Goal: Task Accomplishment & Management: Use online tool/utility

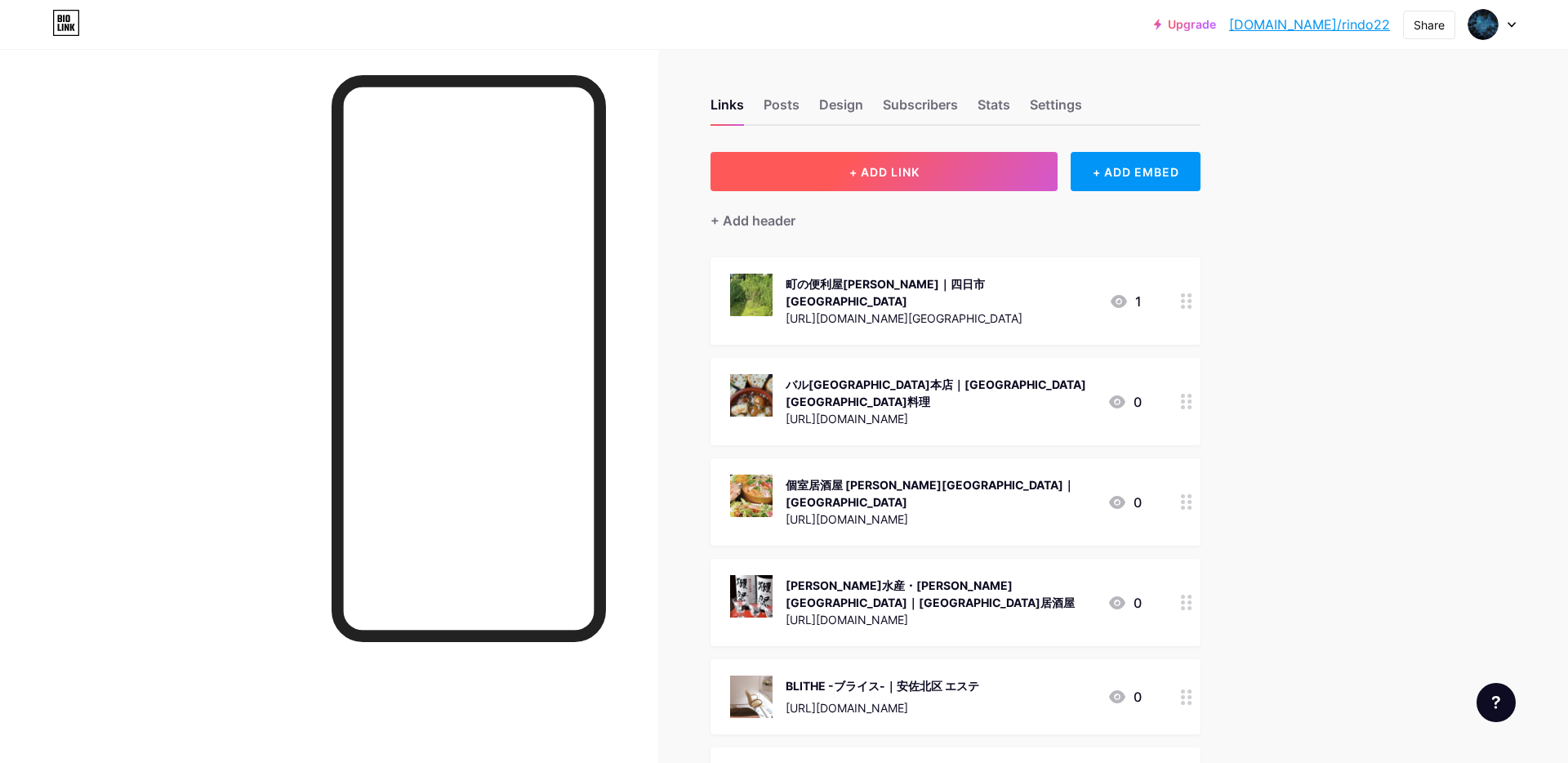
click at [891, 177] on span "+ ADD LINK" at bounding box center [884, 172] width 70 height 14
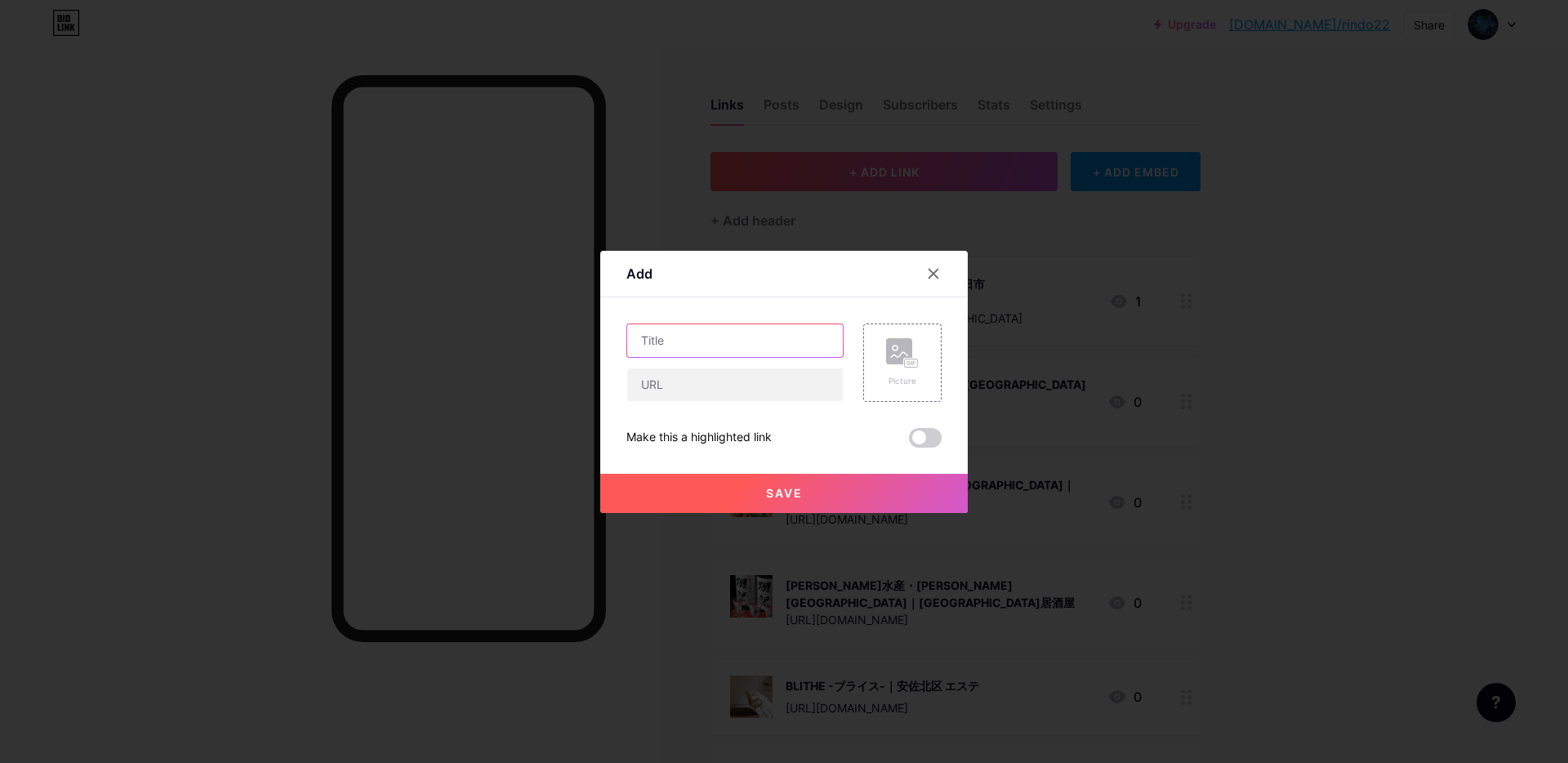
click at [717, 332] on input "text" at bounding box center [735, 341] width 216 height 33
paste input "House of [PERSON_NAME]'s｜[GEOGRAPHIC_DATA] 軽食店"
type input "House of [PERSON_NAME]'s｜[GEOGRAPHIC_DATA] 軽食店"
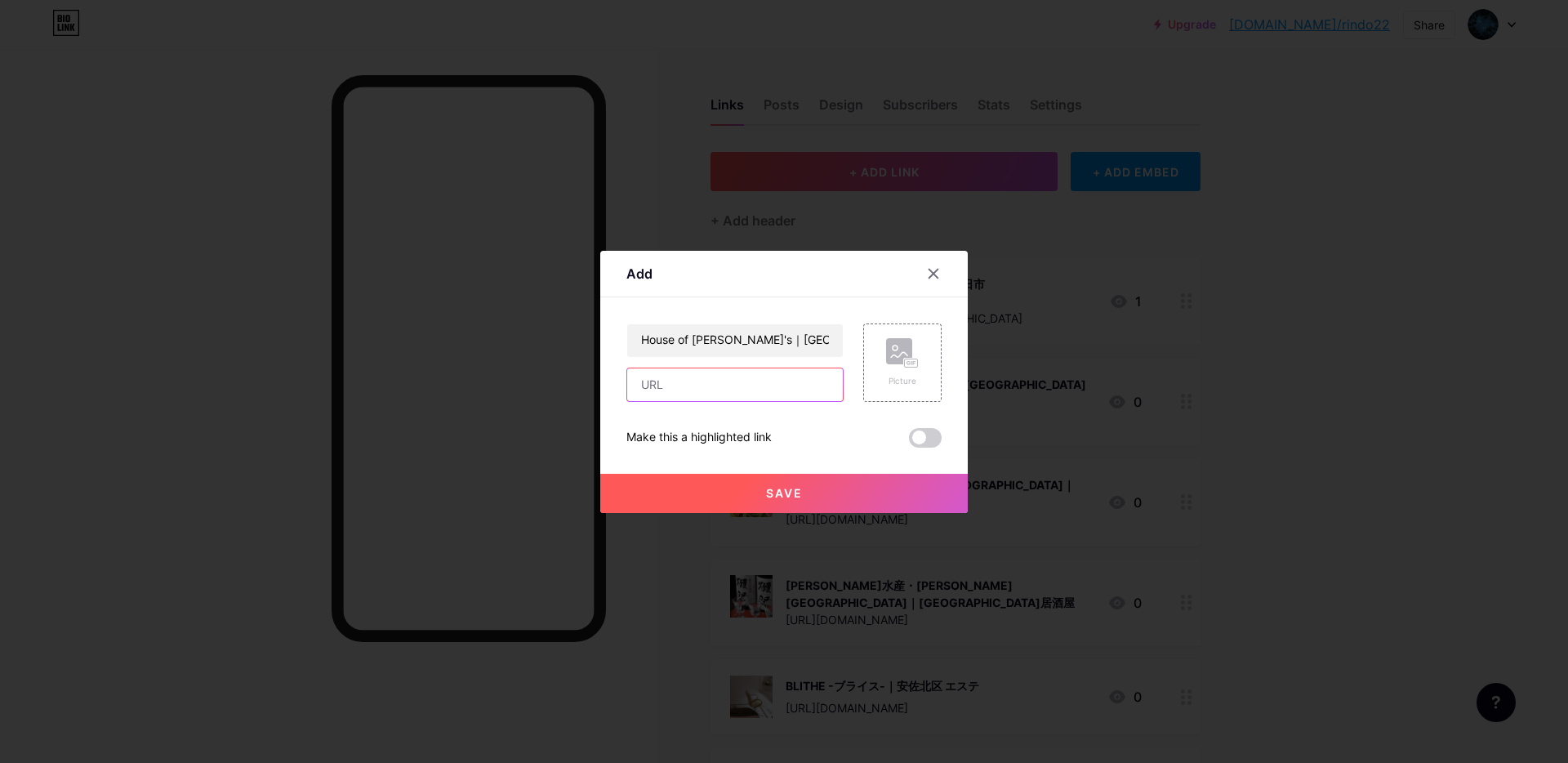
click at [720, 384] on input "text" at bounding box center [735, 384] width 216 height 33
paste input "[URL][DOMAIN_NAME]"
type input "[URL][DOMAIN_NAME]"
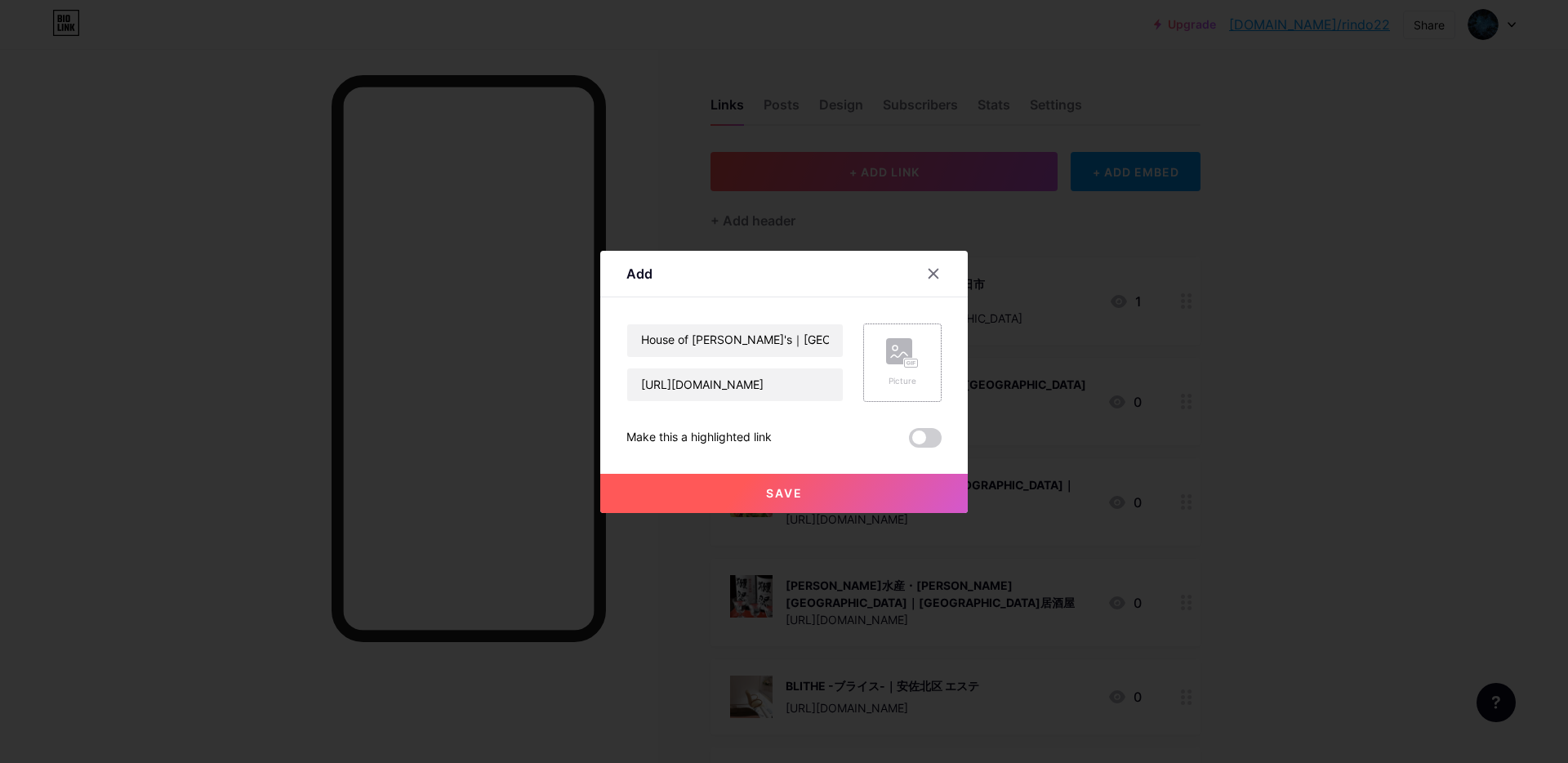
click at [910, 380] on div "Picture" at bounding box center [902, 382] width 33 height 12
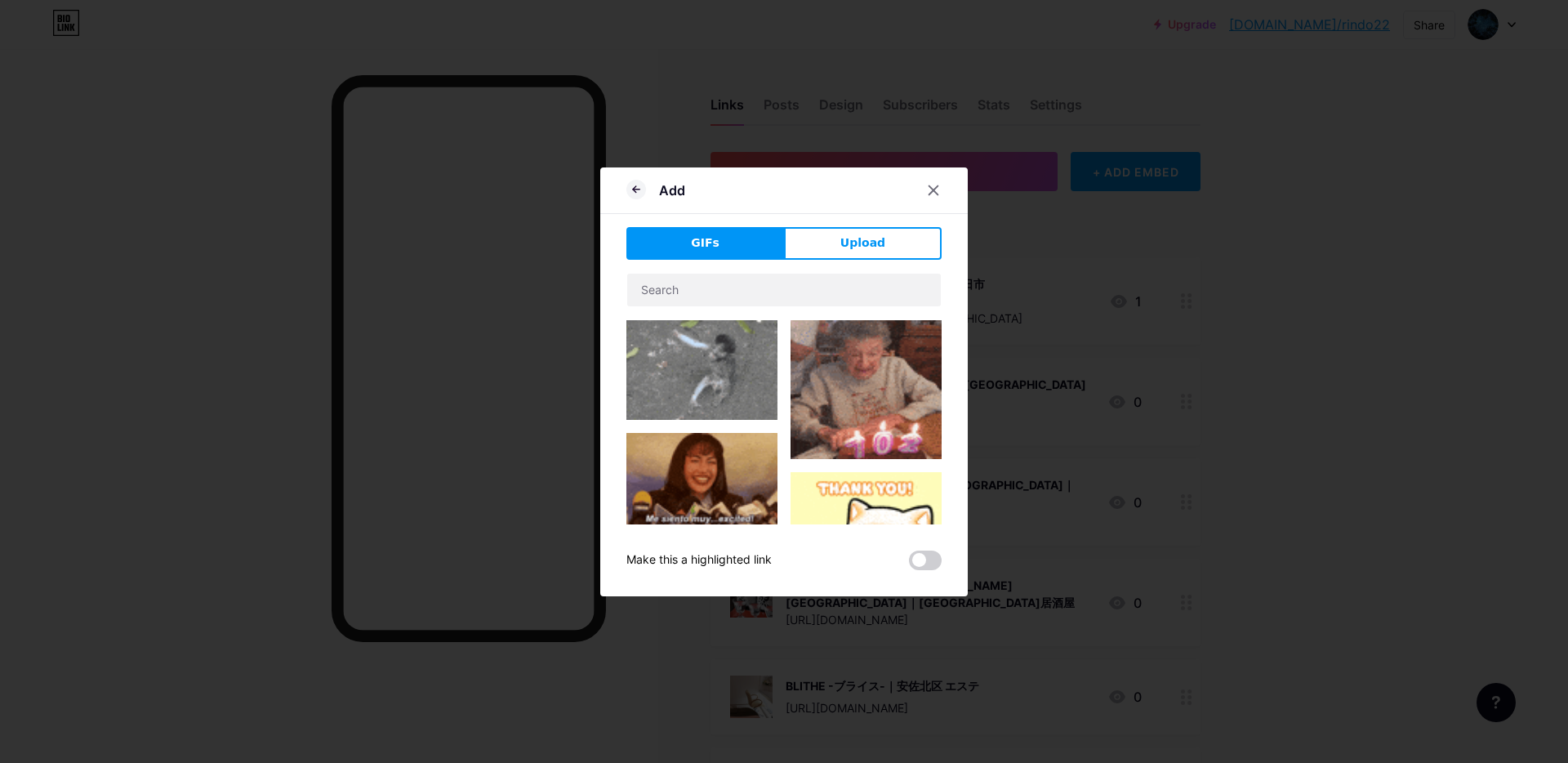
click at [850, 241] on span "Upload" at bounding box center [862, 243] width 45 height 17
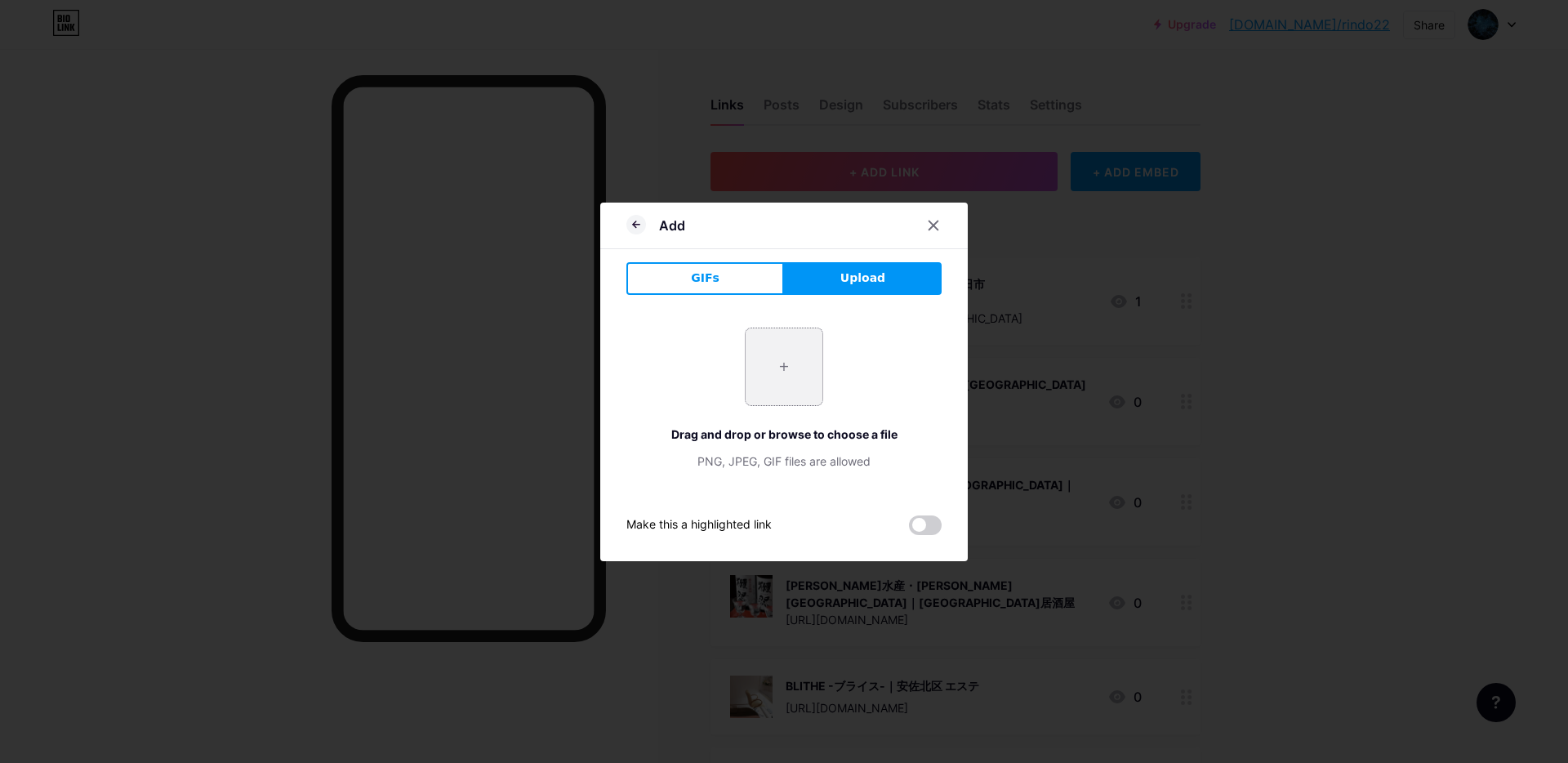
click at [800, 378] on input "file" at bounding box center [784, 367] width 77 height 77
type input "C:\fakepath\スクリーンショット [DATE] 10.08.39.jpg"
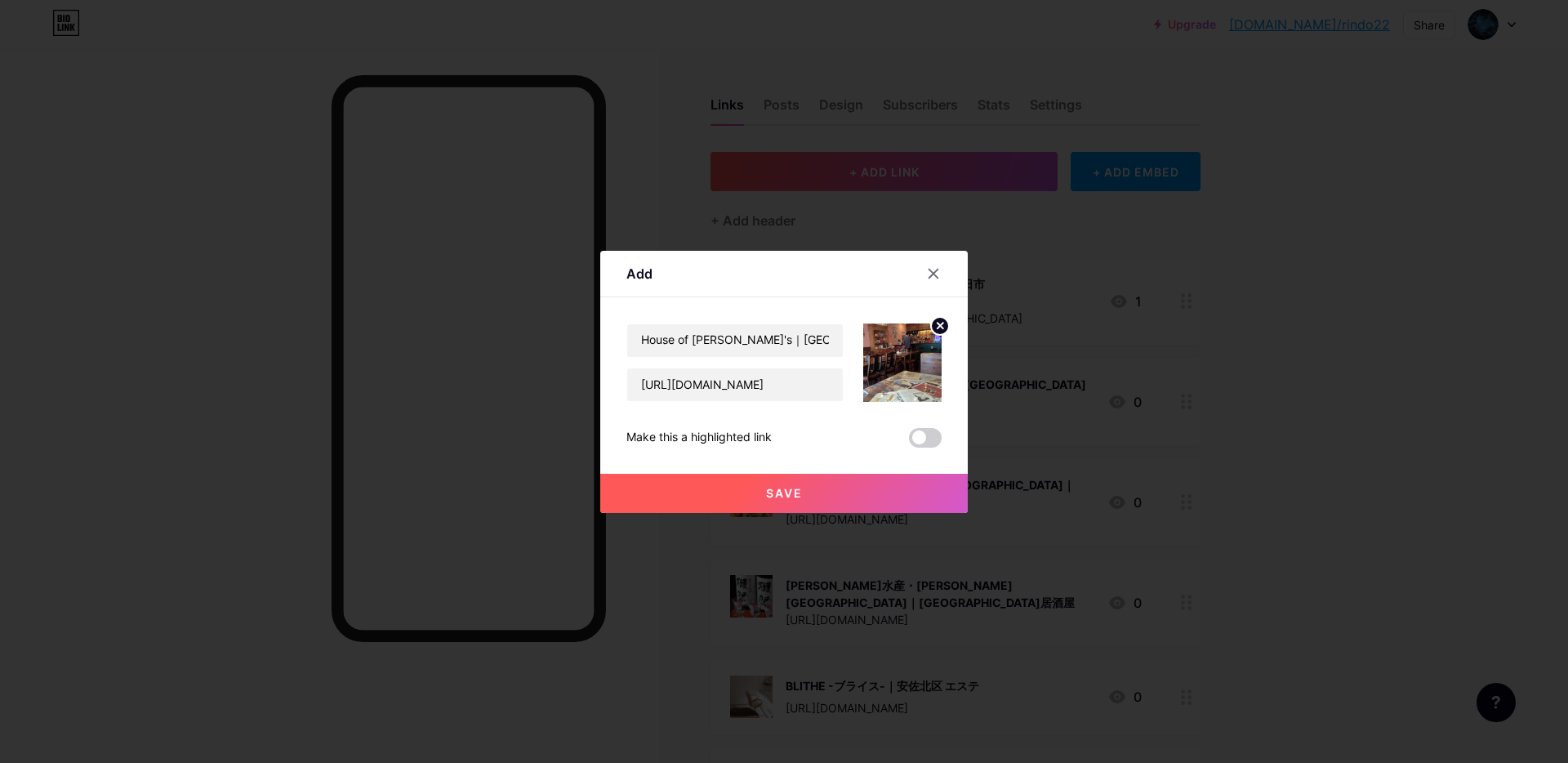
click at [806, 488] on button "Save" at bounding box center [784, 493] width 367 height 39
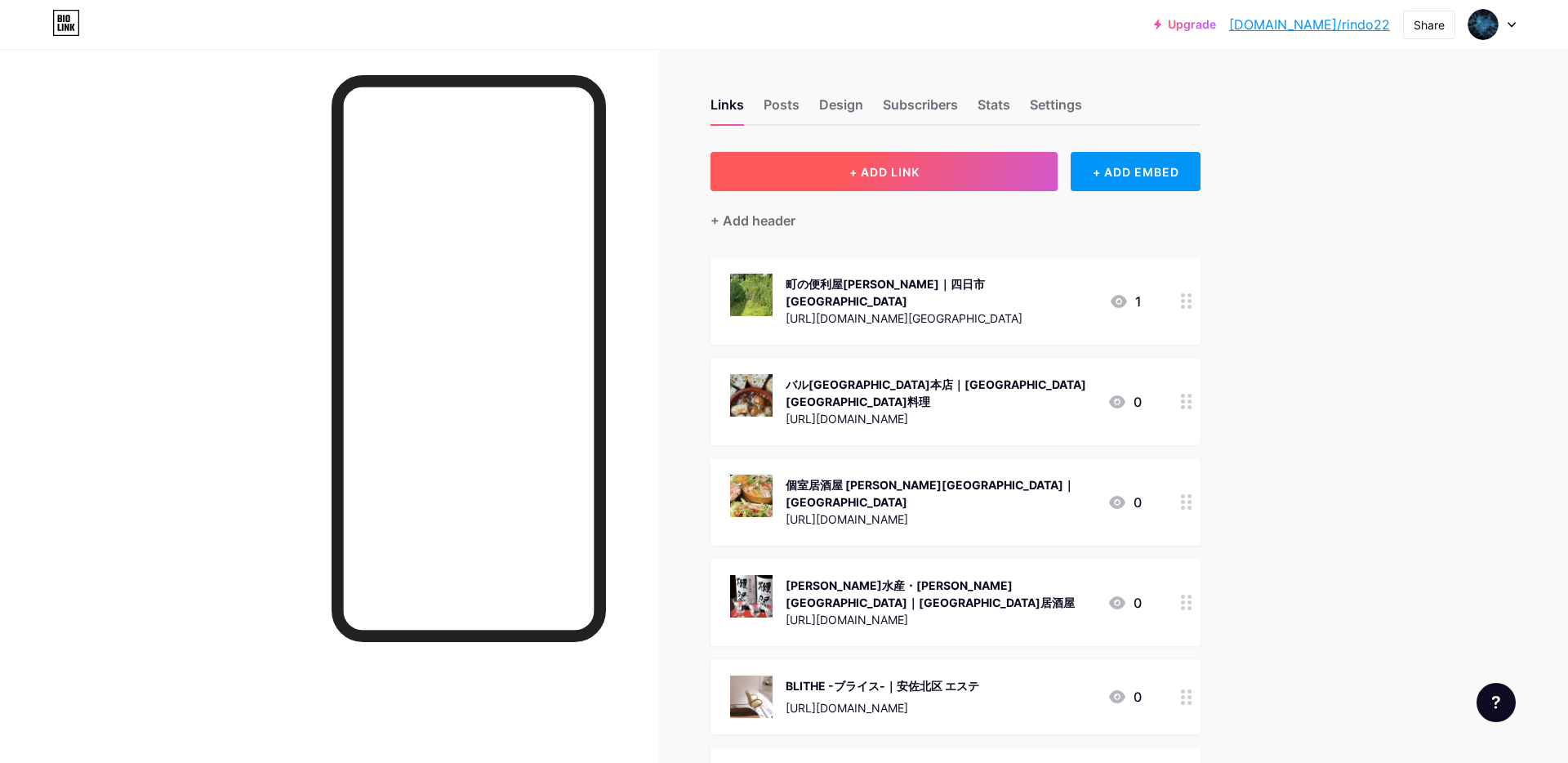
click at [828, 167] on button "+ ADD LINK" at bounding box center [884, 171] width 347 height 39
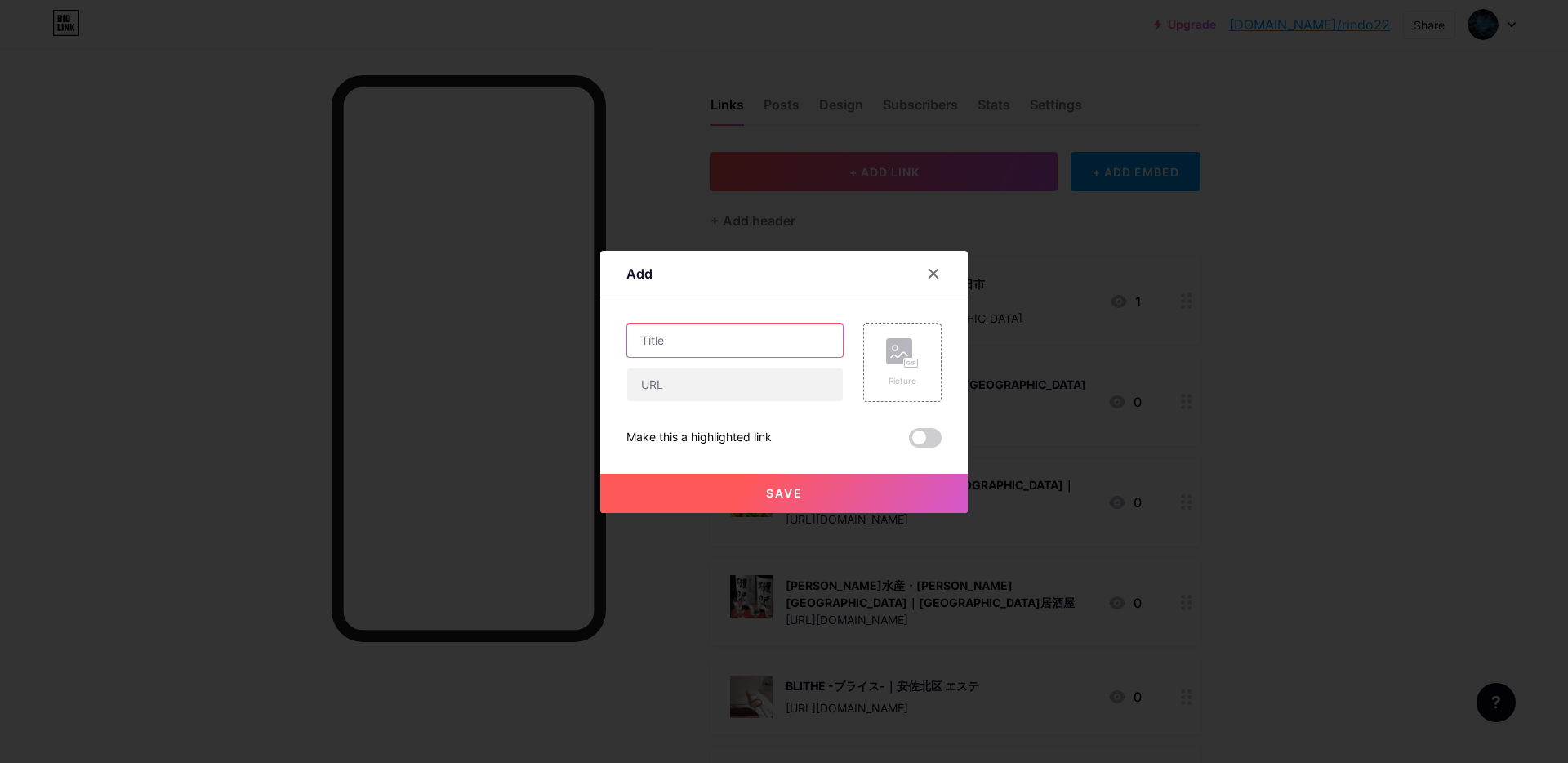
click at [677, 348] on input "text" at bounding box center [735, 341] width 216 height 33
paste input "Osteria ONREDOM(オステリア オンレドム)"
type input "Osteria ONREDOM(オステリア オンレドム)"
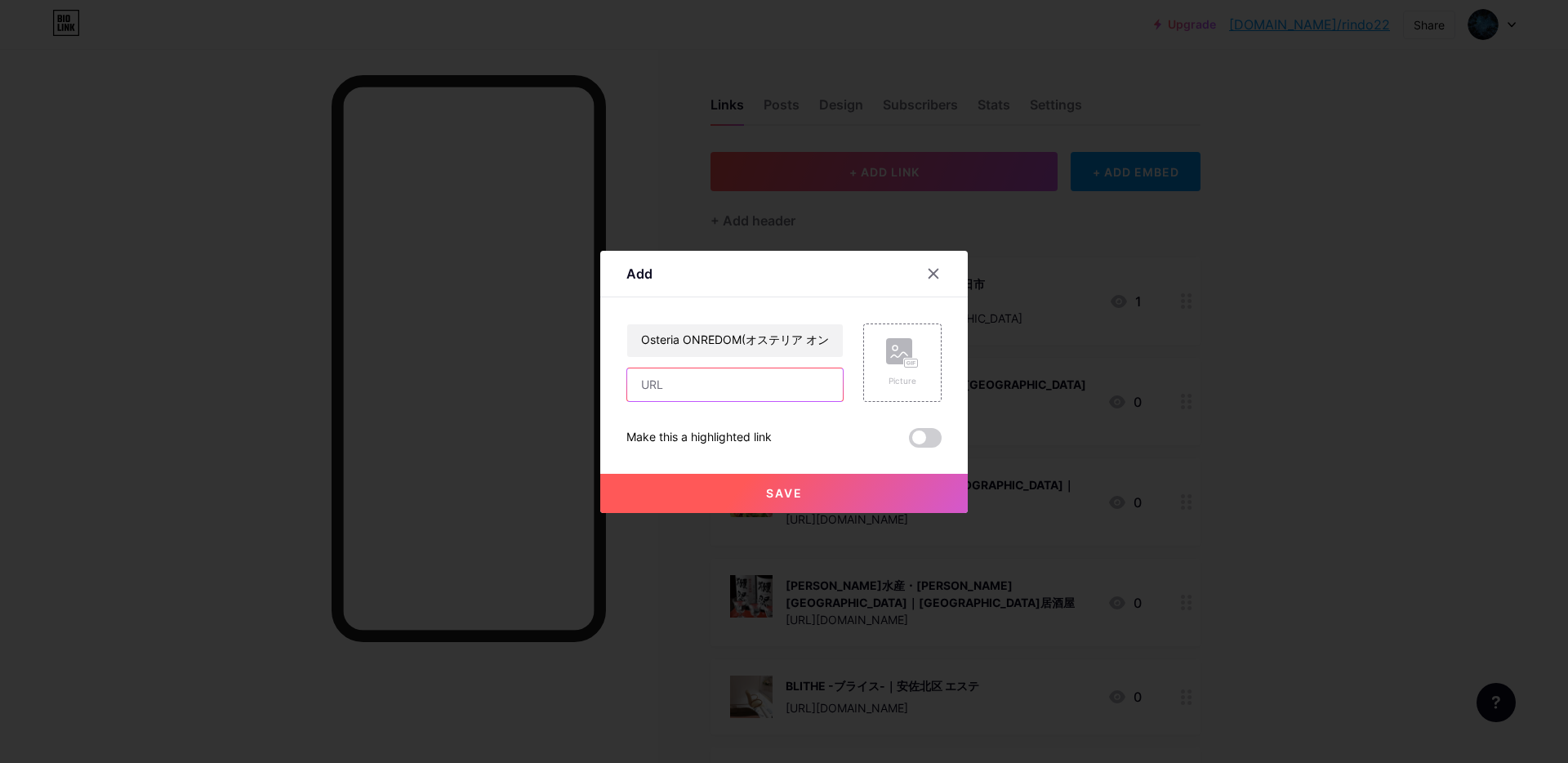
click at [689, 381] on input "text" at bounding box center [735, 384] width 216 height 33
paste input "https://maps.app.goo.gl/XgJuDzahdMZpSrvy6"
type input "https://maps.app.goo.gl/XgJuDzahdMZpSrvy6"
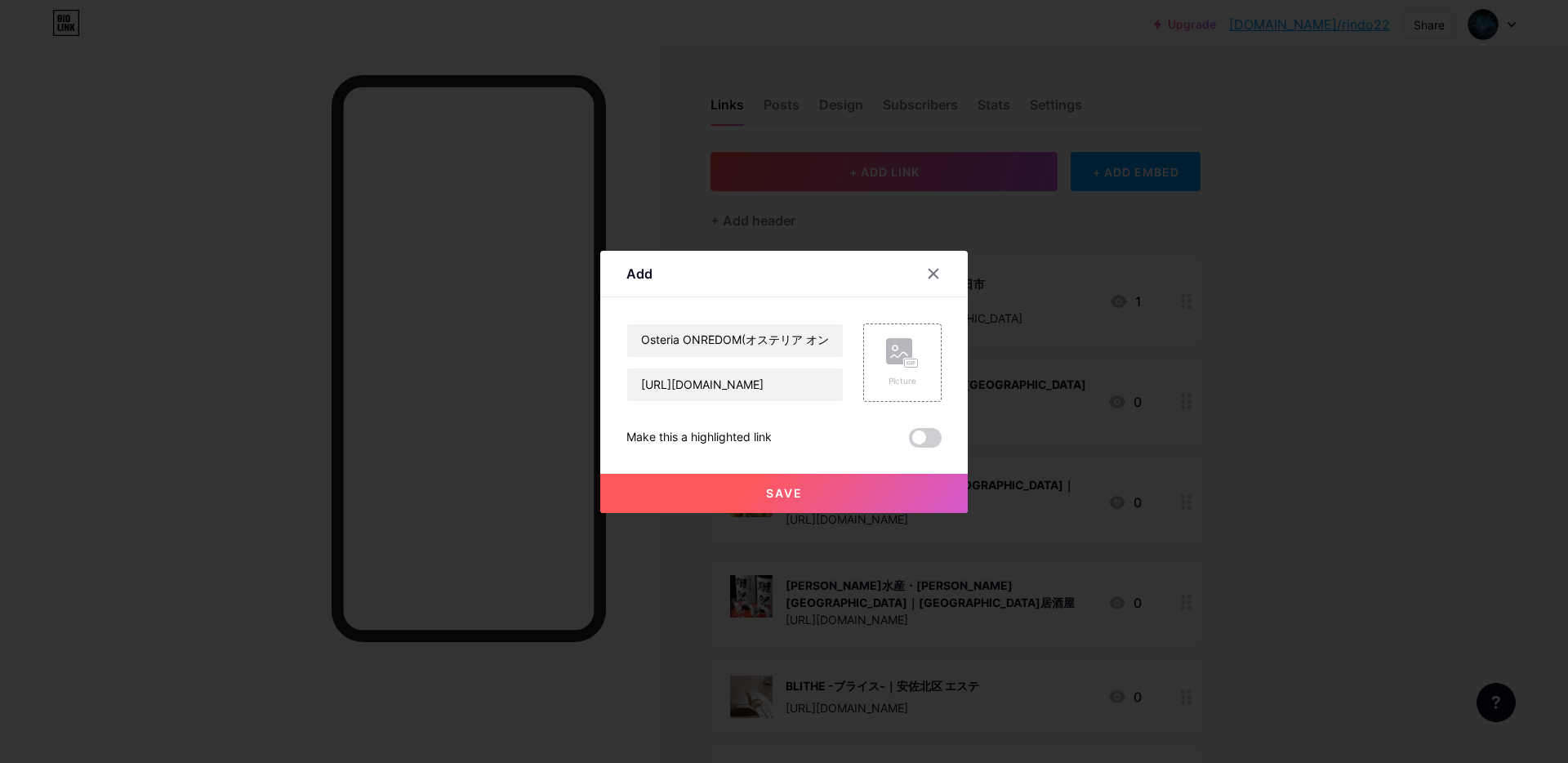
scroll to position [0, 0]
click at [897, 372] on div "Picture" at bounding box center [902, 363] width 33 height 49
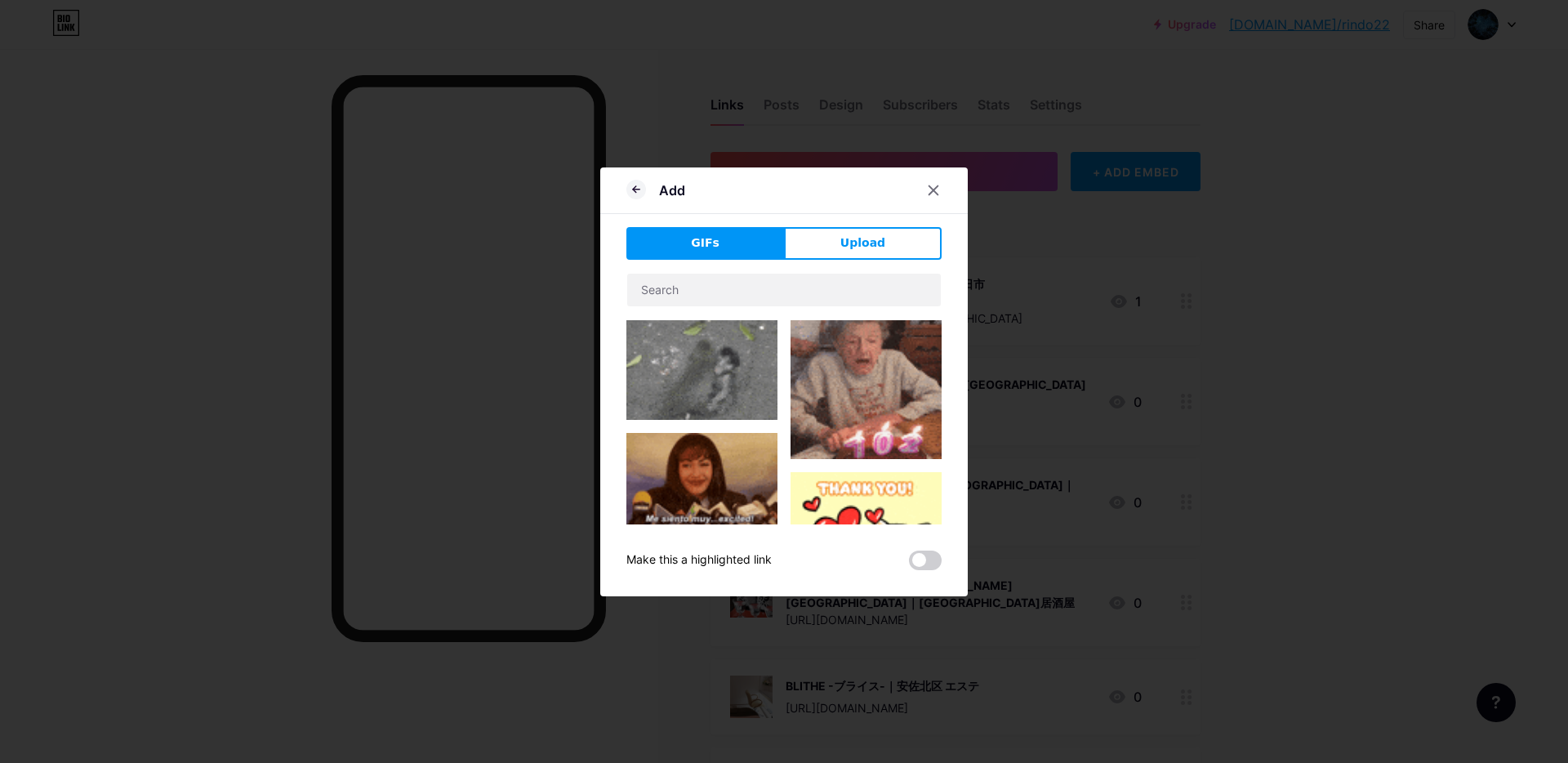
drag, startPoint x: 901, startPoint y: 254, endPoint x: 893, endPoint y: 260, distance: 10.0
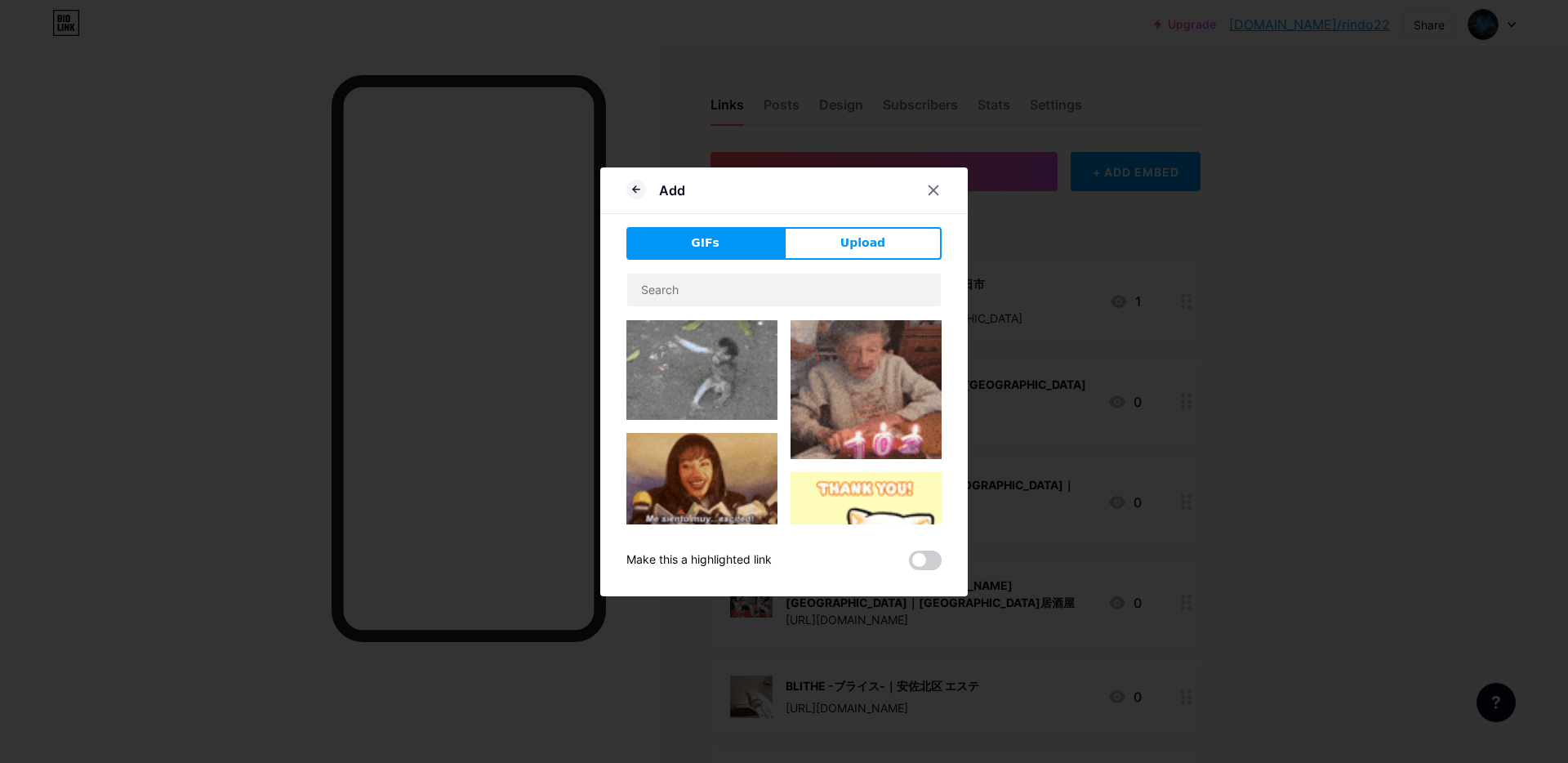
click at [896, 258] on button "Upload" at bounding box center [863, 243] width 158 height 33
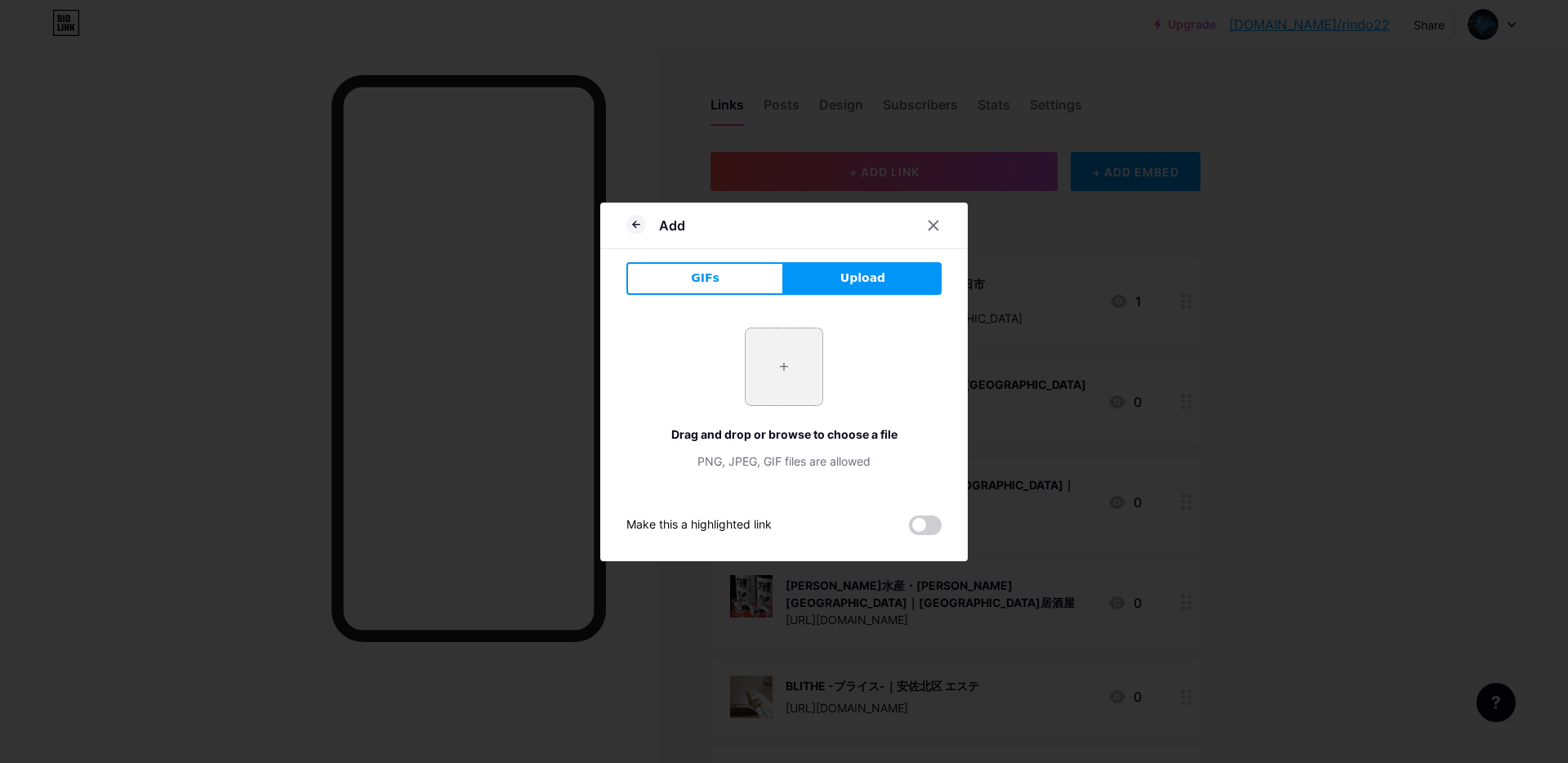
click at [755, 365] on input "file" at bounding box center [784, 367] width 77 height 77
type input "C:\fakepath\スクリーンショット 2025-09-17 10.14.39.jpg"
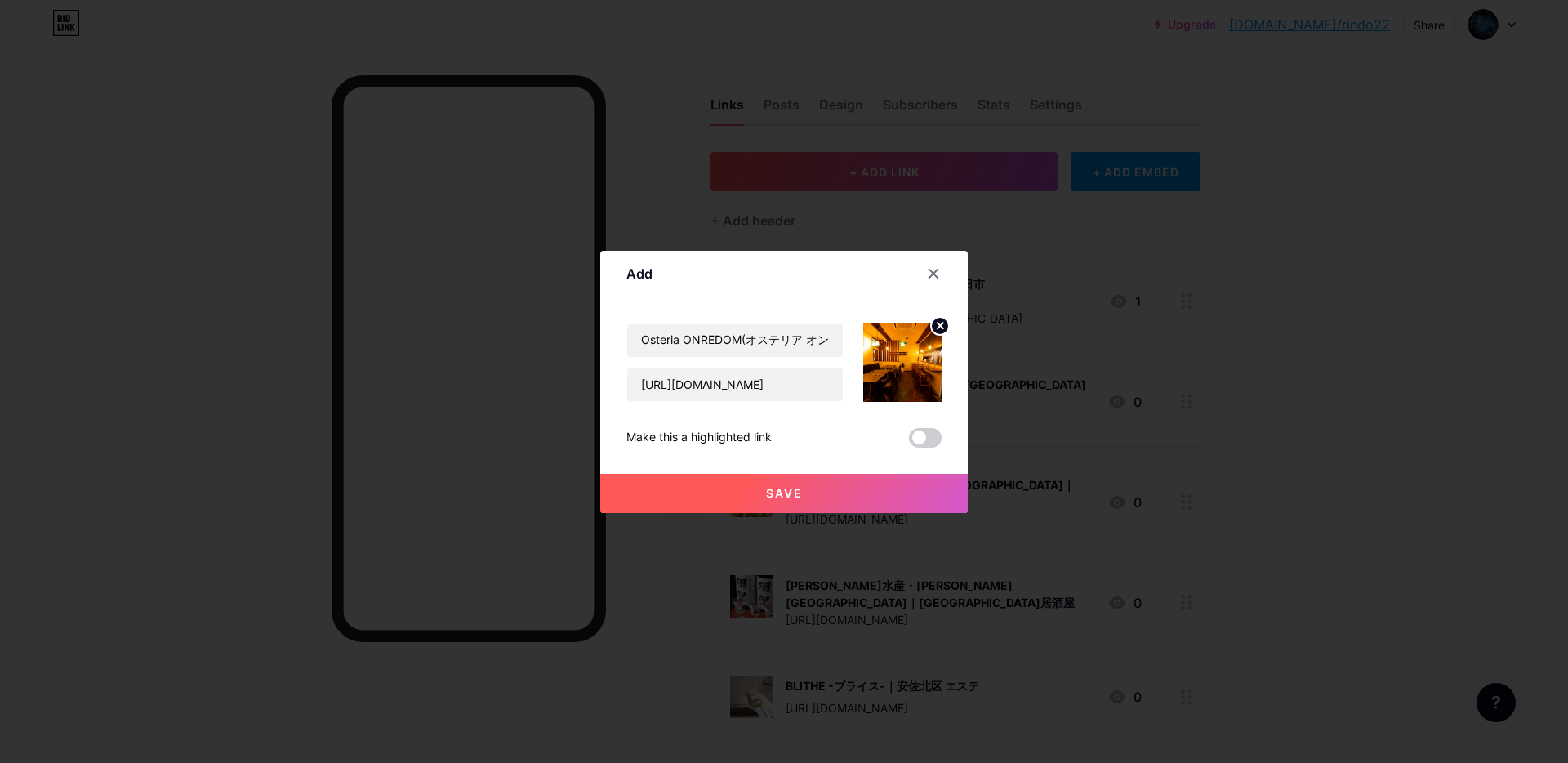
click at [784, 495] on span "Save" at bounding box center [784, 493] width 37 height 14
